Goal: Task Accomplishment & Management: Manage account settings

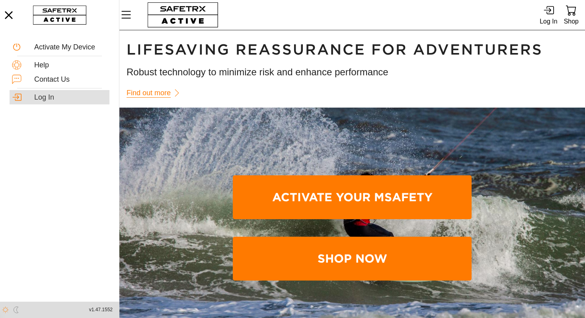
click at [51, 99] on div "Log In" at bounding box center [70, 97] width 73 height 9
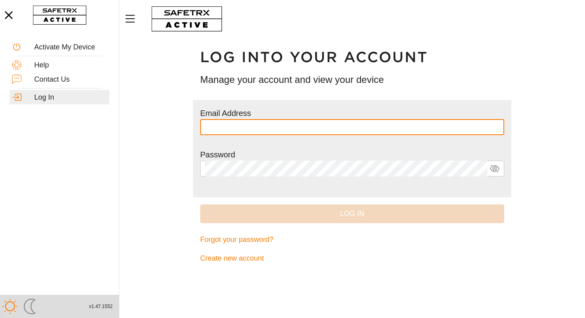
type input "**********"
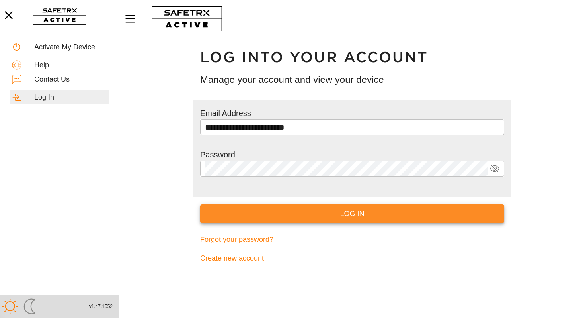
click at [325, 218] on span "Log In" at bounding box center [352, 213] width 291 height 12
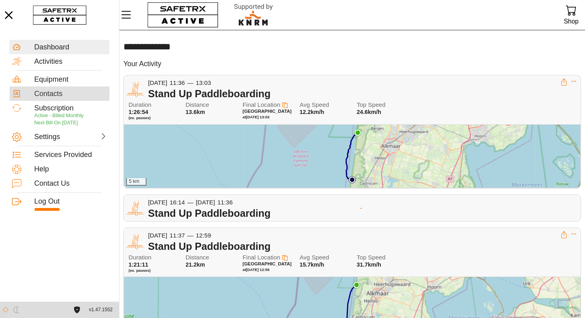
click at [60, 94] on div "Contacts" at bounding box center [70, 94] width 73 height 9
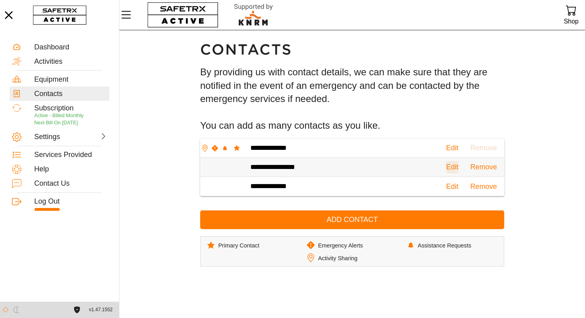
click at [446, 167] on span "Edit" at bounding box center [452, 167] width 12 height 12
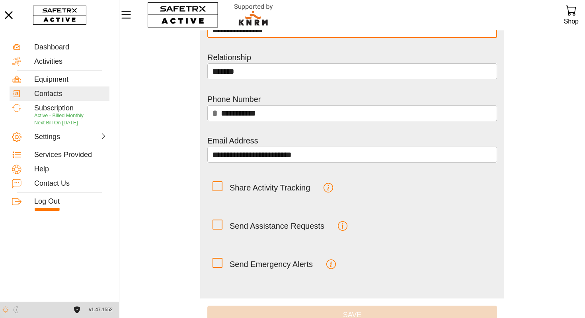
scroll to position [62, 0]
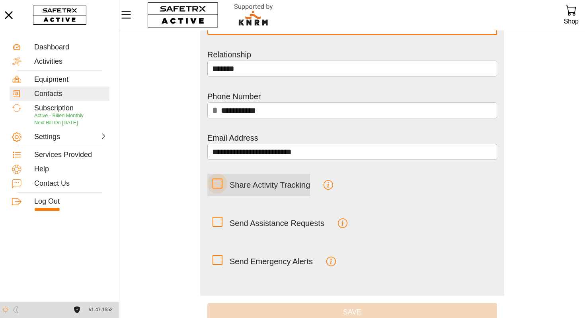
click at [217, 182] on icon at bounding box center [217, 183] width 8 height 8
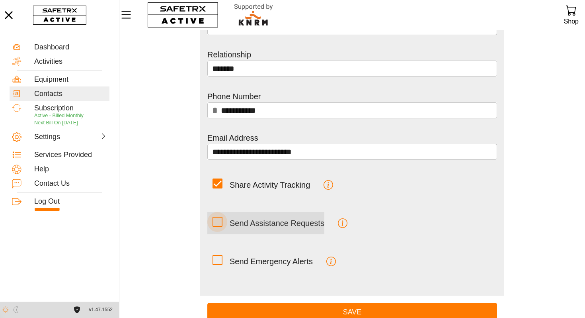
click at [217, 217] on icon at bounding box center [217, 221] width 8 height 8
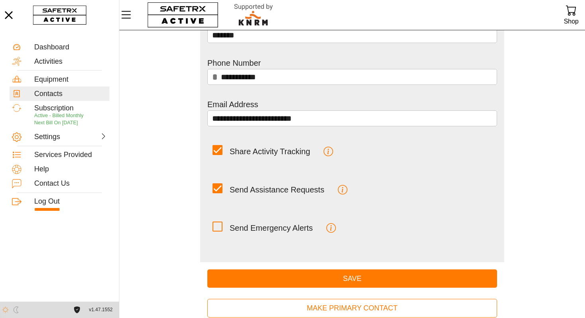
scroll to position [102, 0]
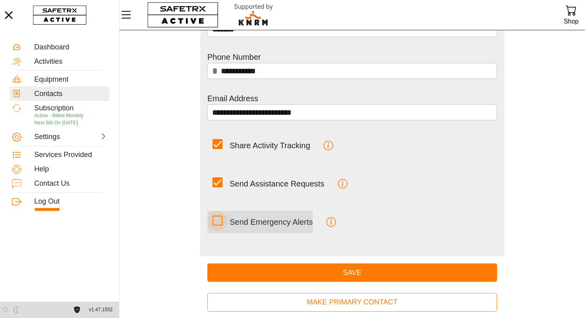
click at [213, 223] on icon at bounding box center [217, 220] width 8 height 8
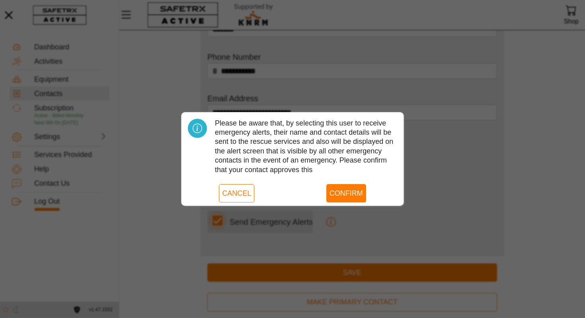
scroll to position [0, 0]
click at [248, 197] on span "Cancel" at bounding box center [236, 193] width 29 height 12
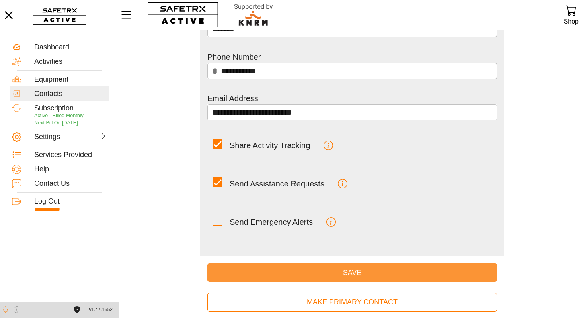
click at [370, 272] on span "Save" at bounding box center [352, 272] width 277 height 12
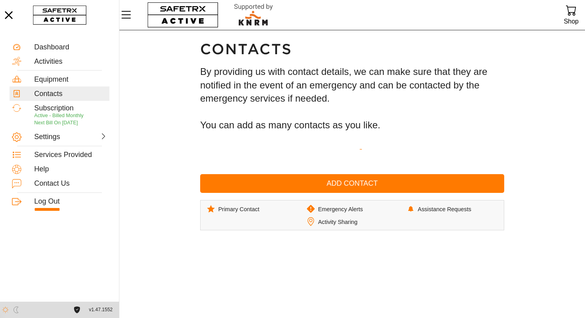
scroll to position [0, 0]
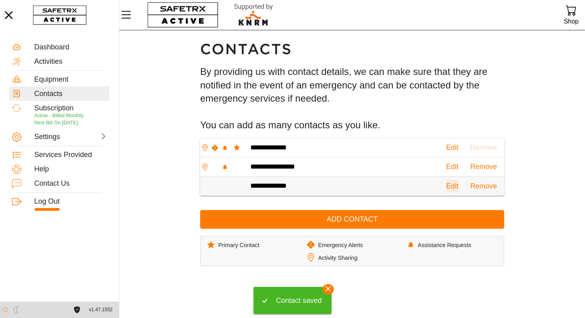
click at [446, 188] on span "Edit" at bounding box center [452, 186] width 12 height 12
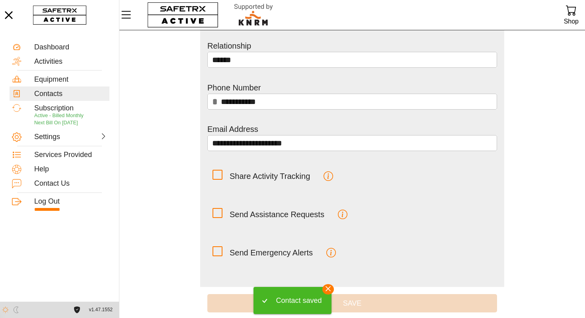
scroll to position [82, 0]
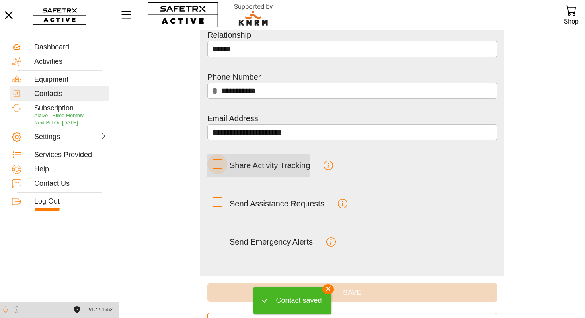
click at [220, 160] on icon at bounding box center [217, 164] width 8 height 8
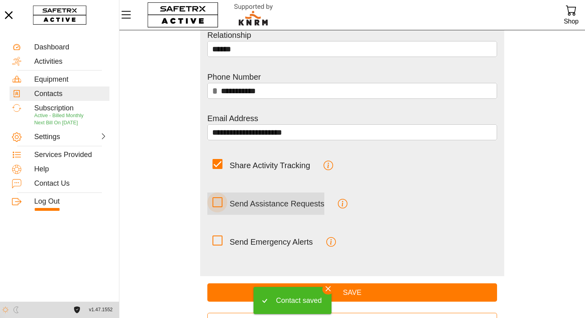
click at [216, 199] on icon at bounding box center [217, 202] width 8 height 8
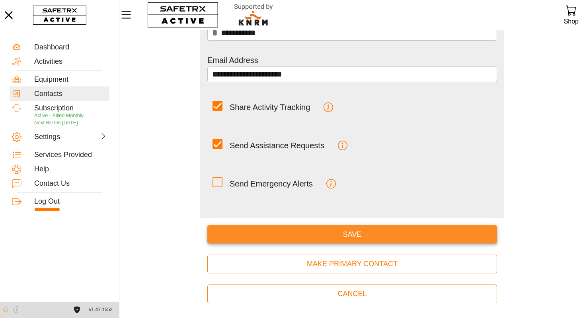
click at [342, 239] on span "Save" at bounding box center [352, 234] width 277 height 12
